Goal: Check status

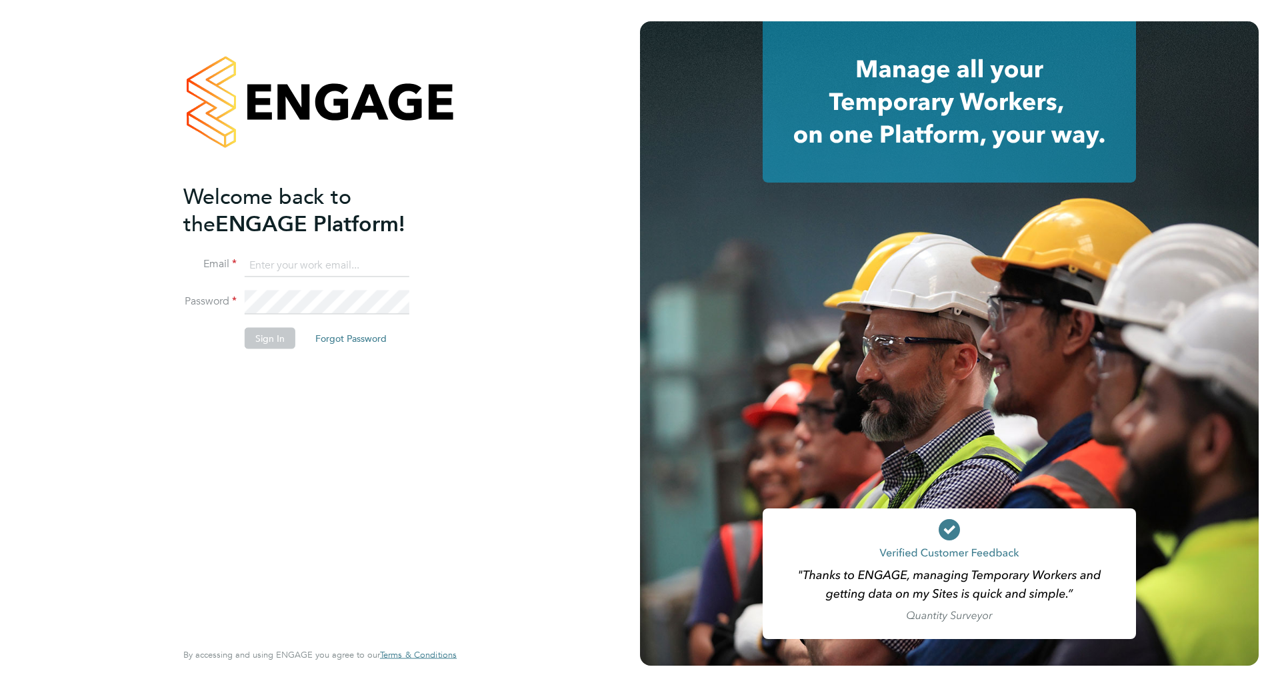
type input "[PERSON_NAME][EMAIL_ADDRESS][PERSON_NAME][DOMAIN_NAME]"
click at [278, 345] on button "Sign In" at bounding box center [270, 338] width 51 height 21
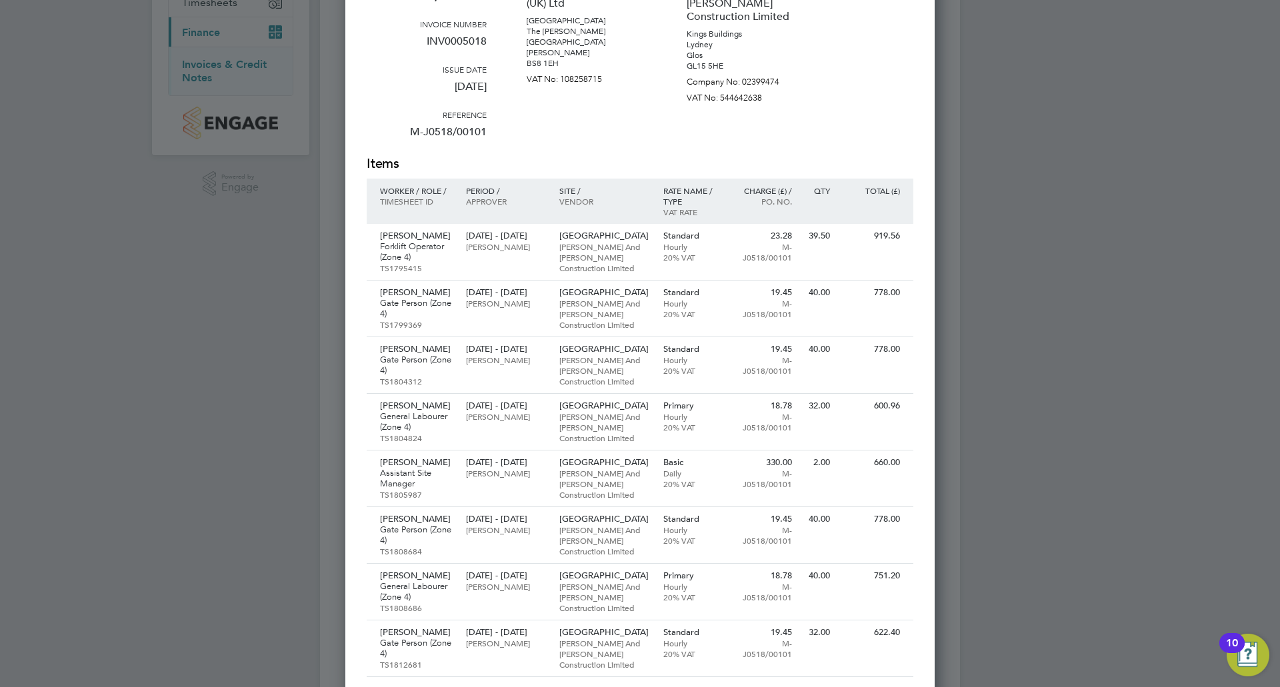
click at [965, 479] on div at bounding box center [640, 343] width 1280 height 687
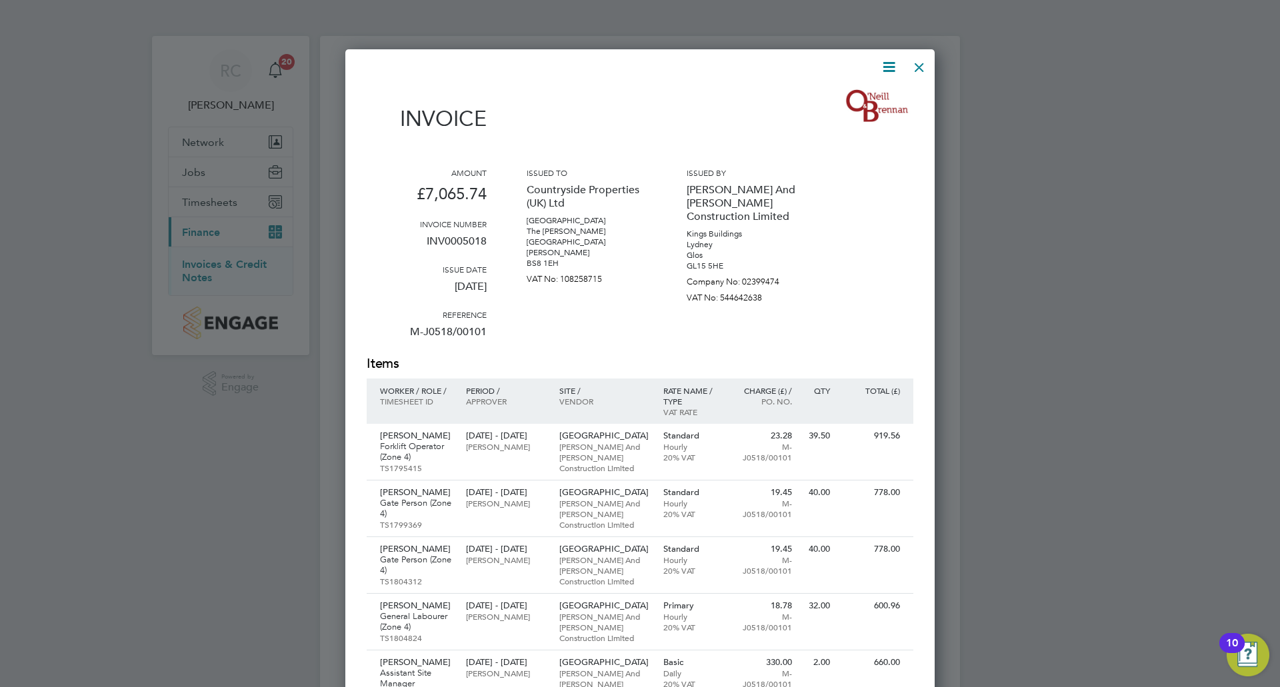
click at [920, 62] on div at bounding box center [919, 64] width 24 height 24
